Goal: Information Seeking & Learning: Learn about a topic

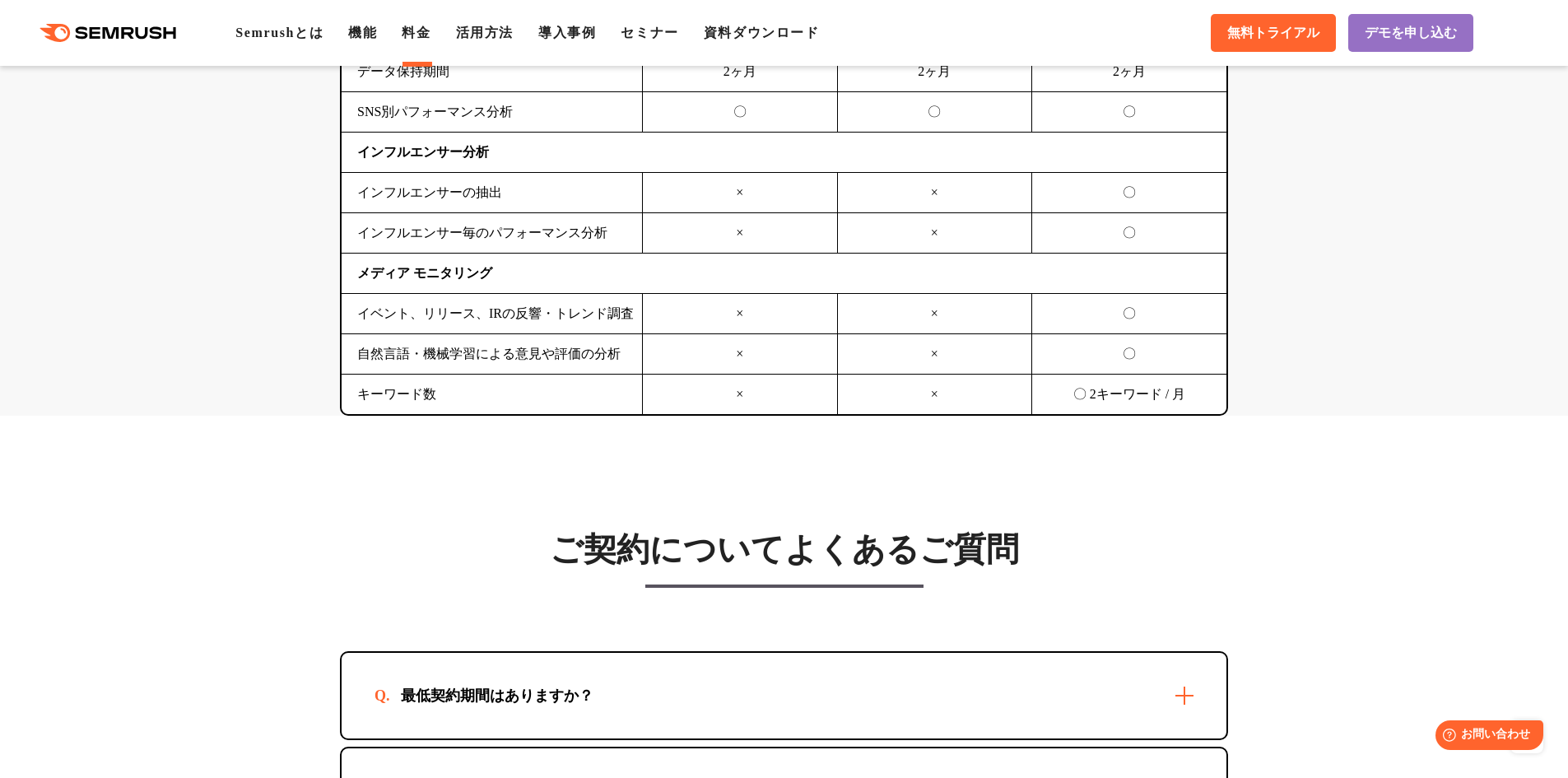
scroll to position [4776, 0]
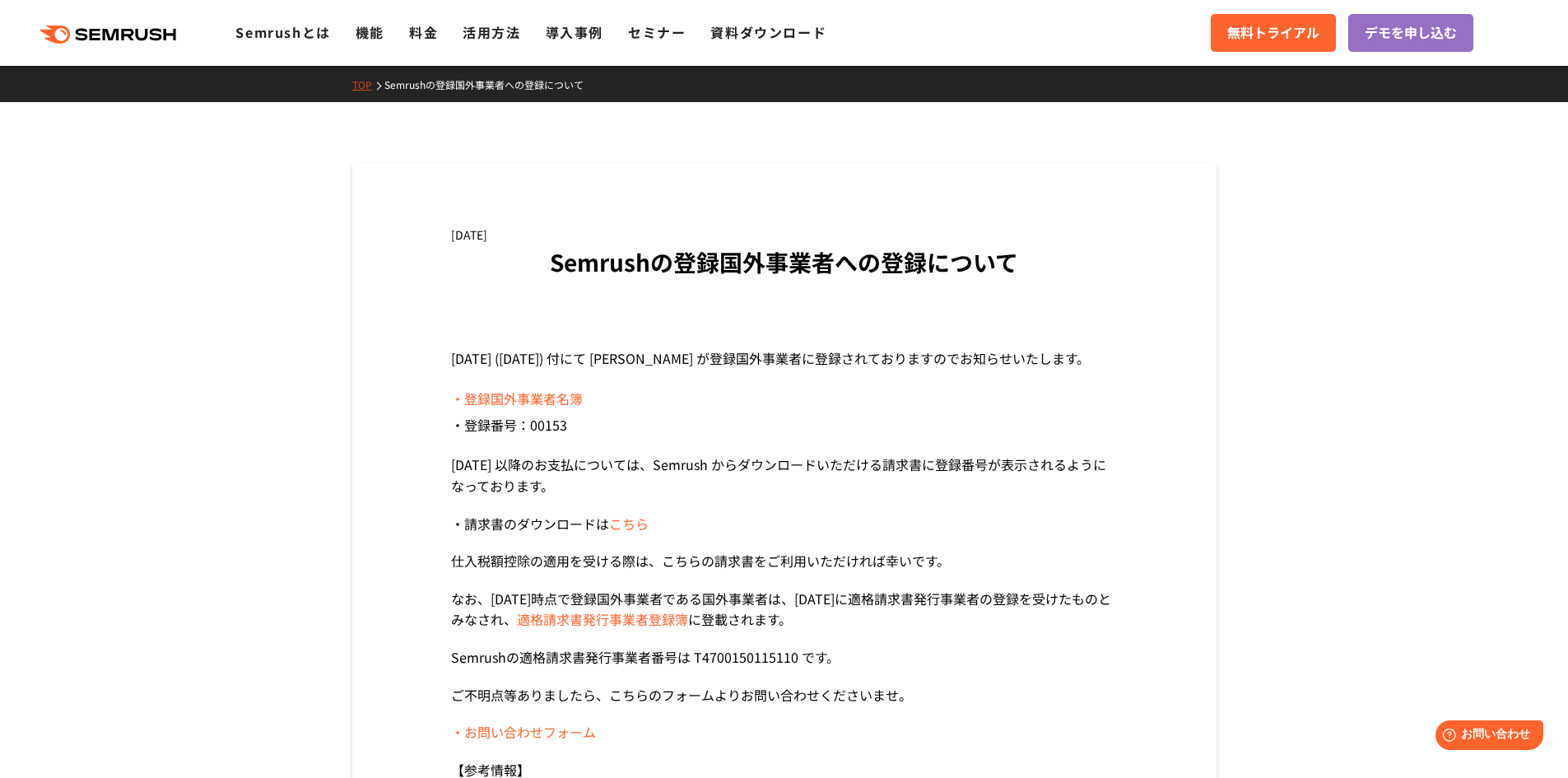
click at [614, 527] on link "こちら" at bounding box center [628, 523] width 39 height 20
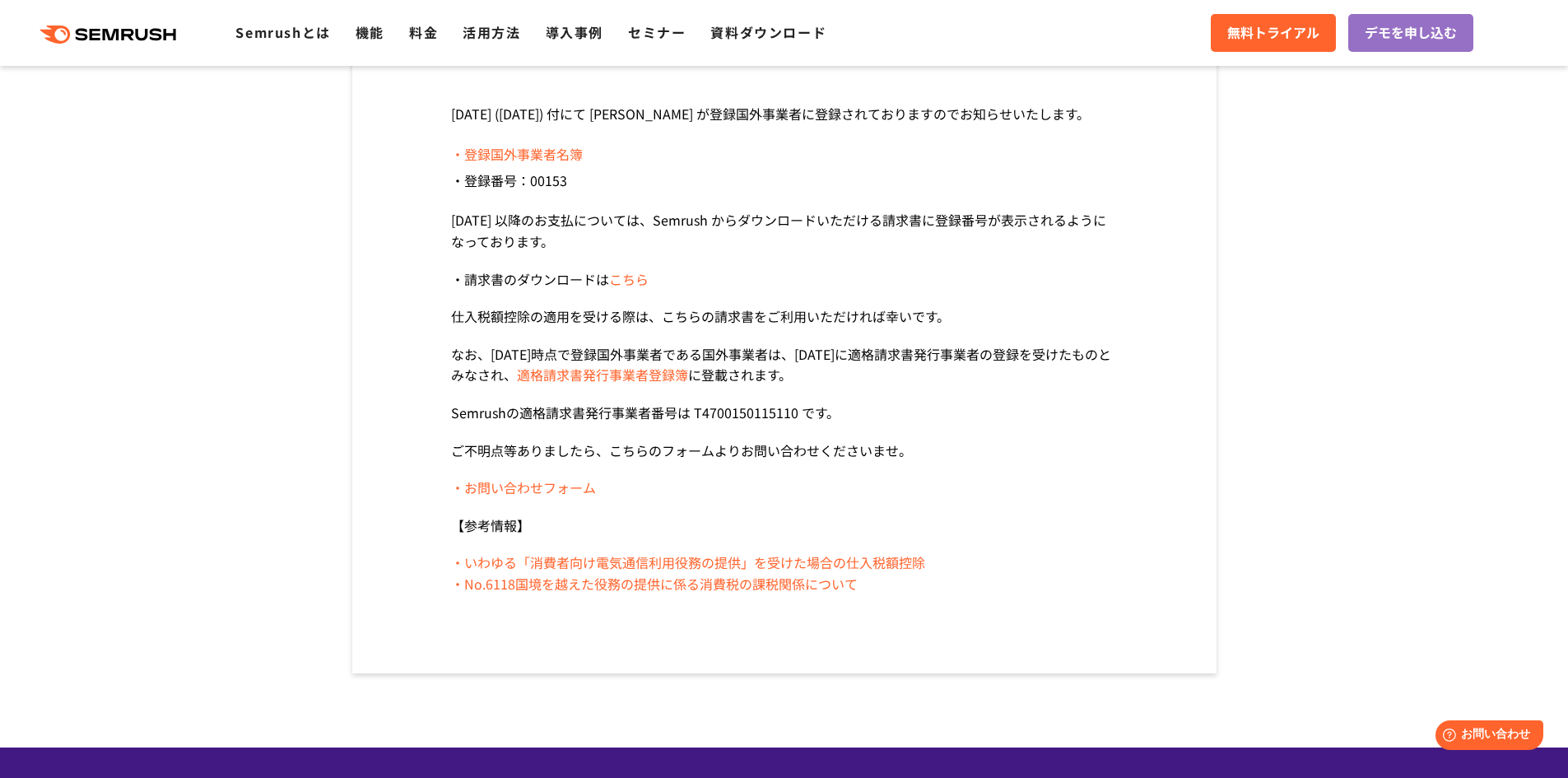
scroll to position [247, 0]
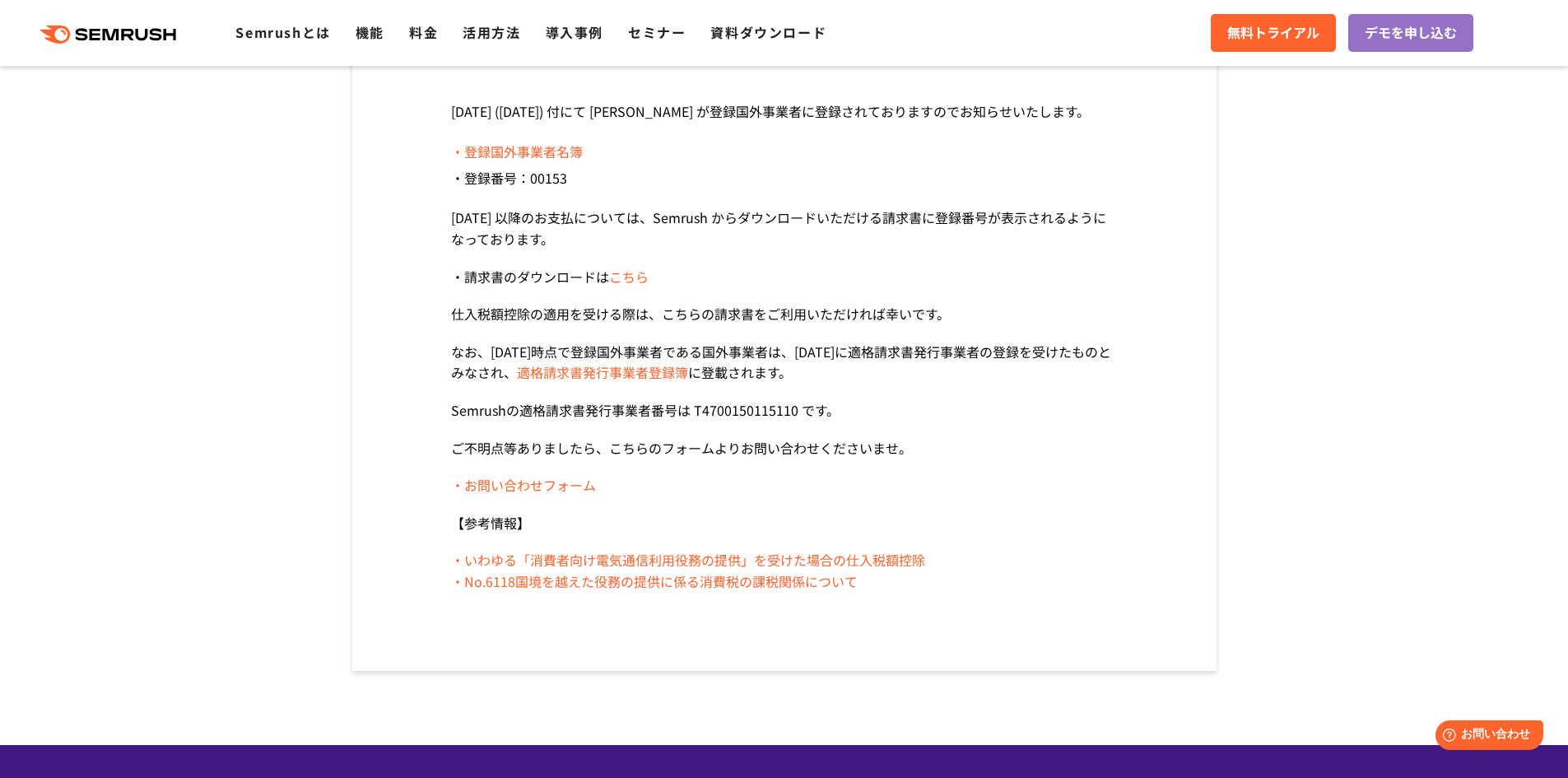
click at [769, 562] on link "・いわゆる「消費者向け電気通信利用役務の提供」を受けた場合の仕入税額控除" at bounding box center [687, 560] width 474 height 20
